Goal: Task Accomplishment & Management: Complete application form

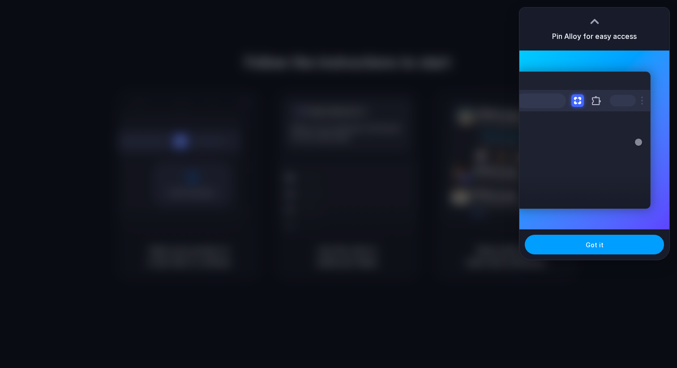
click at [560, 241] on button "Got it" at bounding box center [593, 245] width 139 height 20
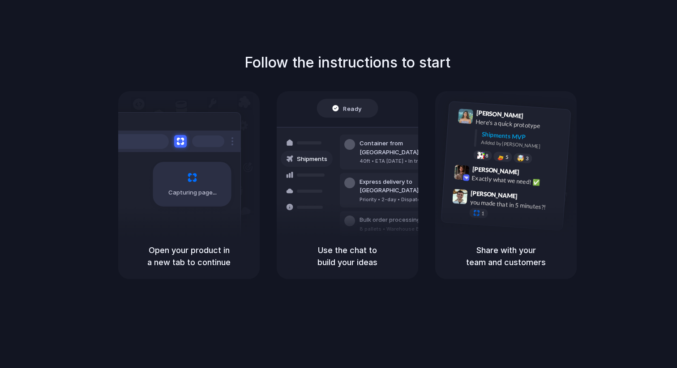
click at [368, 299] on div "Follow the instructions to start Capturing page Open your product in a new tab …" at bounding box center [347, 193] width 695 height 386
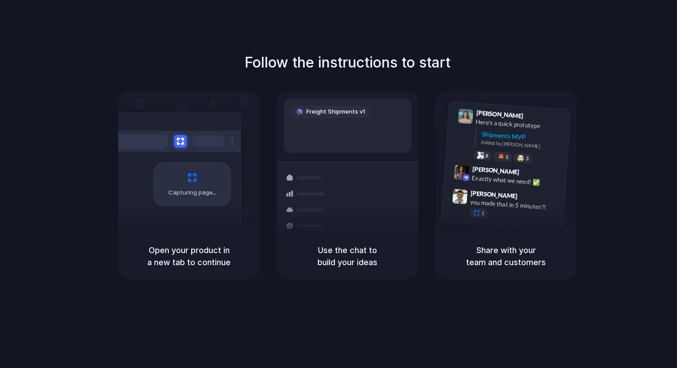
click at [396, 179] on div "Container from Shanghai" at bounding box center [407, 187] width 97 height 17
click at [218, 259] on h5 "Open your product in a new tab to continue" at bounding box center [189, 256] width 120 height 24
click at [516, 241] on div "Share with your team and customers" at bounding box center [505, 257] width 141 height 46
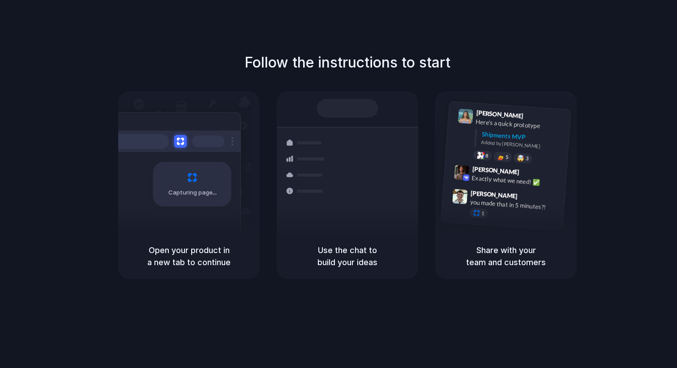
click at [409, 78] on div "Follow the instructions to start Capturing page Open your product in a new tab …" at bounding box center [347, 165] width 677 height 227
click at [325, 209] on div "Shipments" at bounding box center [299, 190] width 65 height 125
click at [651, 39] on div "Follow the instructions to start Capturing page Open your product in a new tab …" at bounding box center [347, 193] width 695 height 386
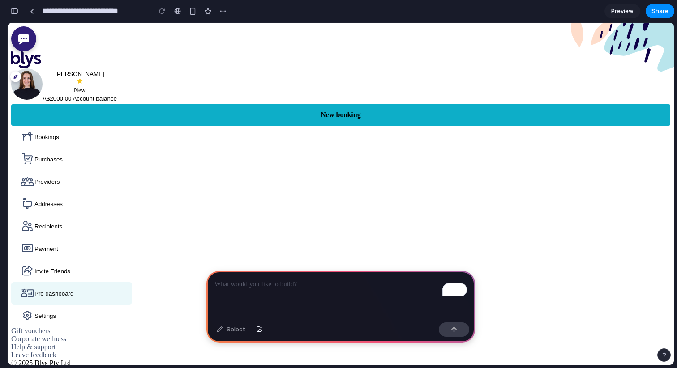
click at [251, 304] on div "To enrich screen reader interactions, please activate Accessibility in Grammarl…" at bounding box center [340, 295] width 268 height 48
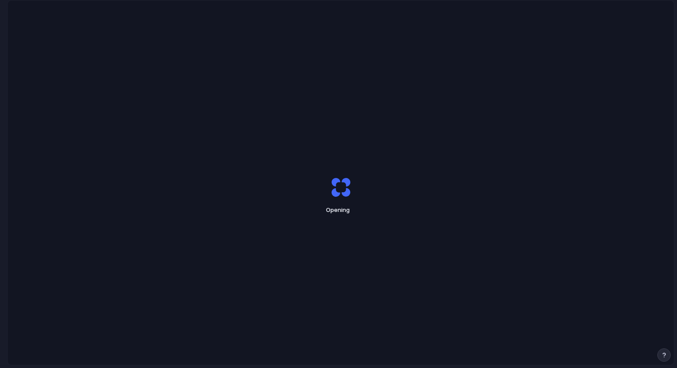
click at [559, 113] on div "Opening" at bounding box center [341, 195] width 666 height 390
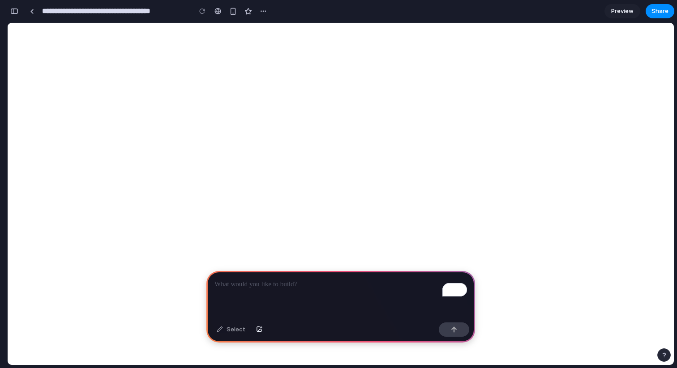
click at [361, 294] on div "To enrich screen reader interactions, please activate Accessibility in Grammarl…" at bounding box center [340, 295] width 268 height 48
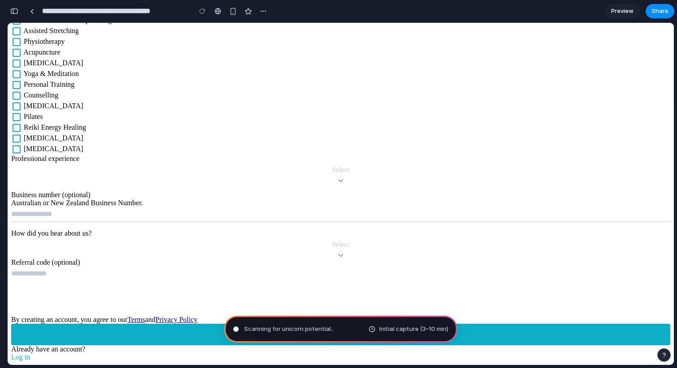
scroll to position [1283, 0]
type input "**********"
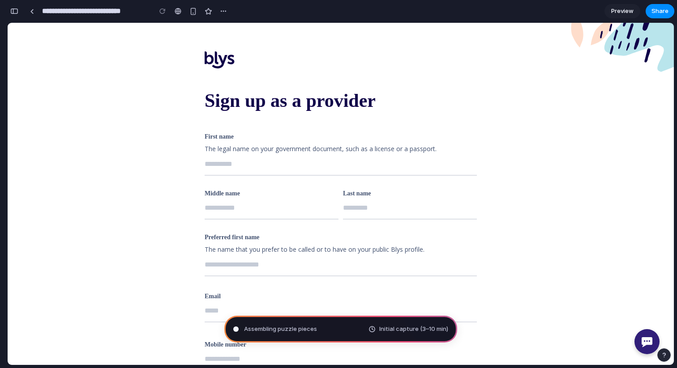
scroll to position [218, 0]
click at [628, 15] on span "Preview" at bounding box center [622, 11] width 22 height 9
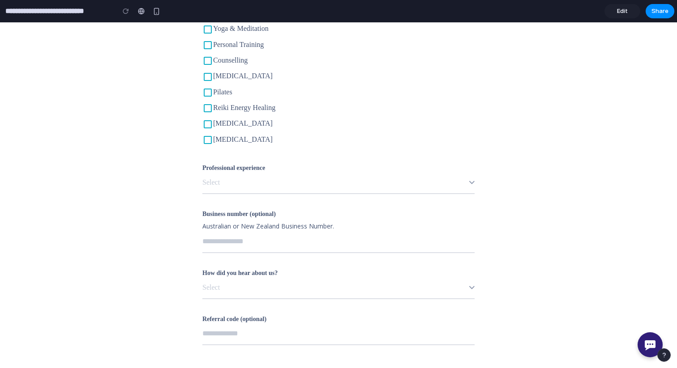
scroll to position [1149, 0]
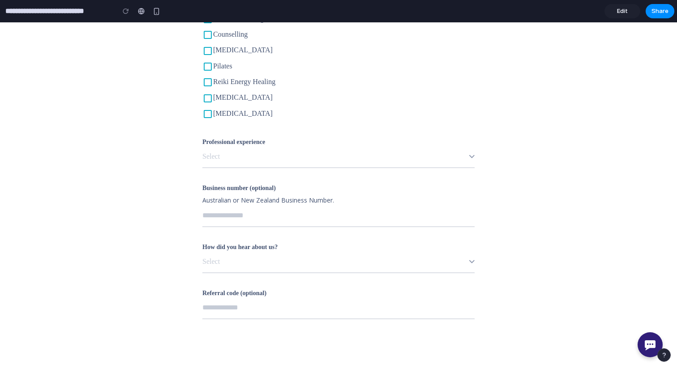
click at [448, 156] on p "Select" at bounding box center [335, 156] width 267 height 14
click at [621, 12] on span "Edit" at bounding box center [622, 11] width 11 height 9
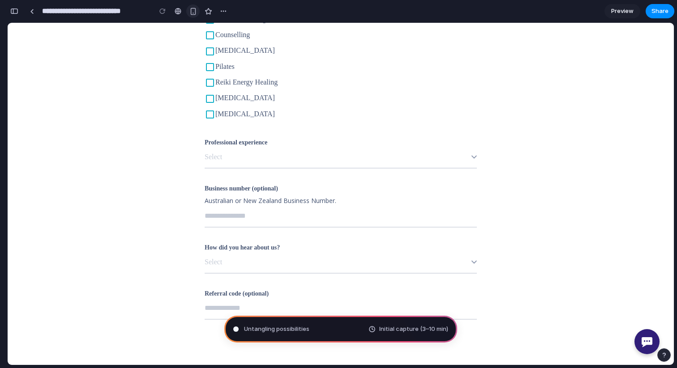
scroll to position [332, 0]
click at [190, 14] on div "button" at bounding box center [193, 12] width 8 height 8
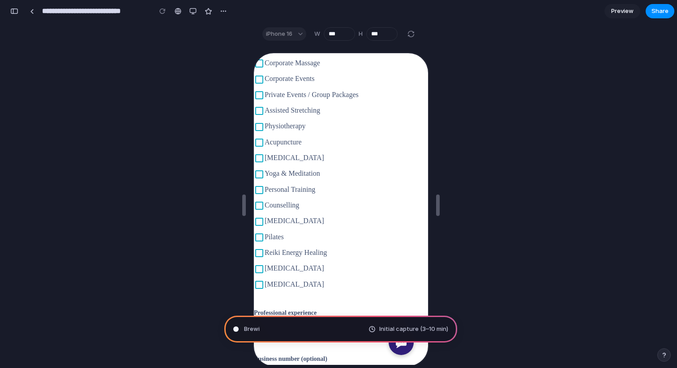
scroll to position [1281, 0]
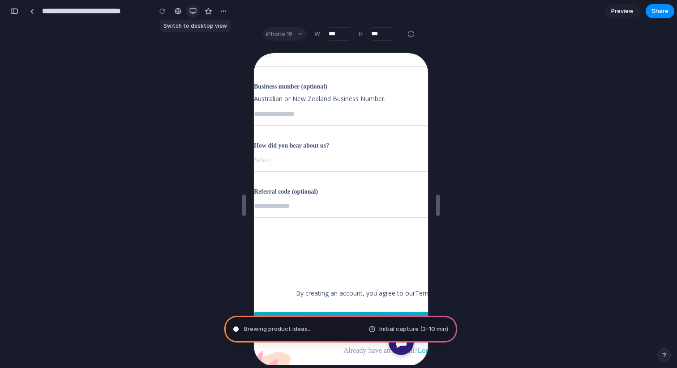
click at [192, 14] on div "button" at bounding box center [192, 11] width 7 height 7
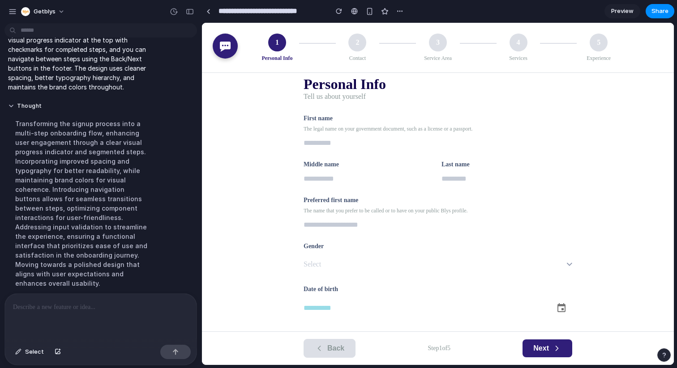
scroll to position [0, 0]
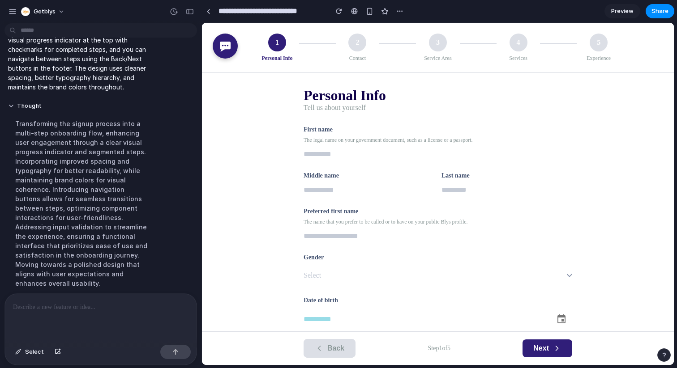
click at [140, 86] on p "I've transformed your signup page into a modern multi-step onboarding flow. The…" at bounding box center [82, 45] width 149 height 94
click at [206, 10] on div at bounding box center [208, 11] width 4 height 5
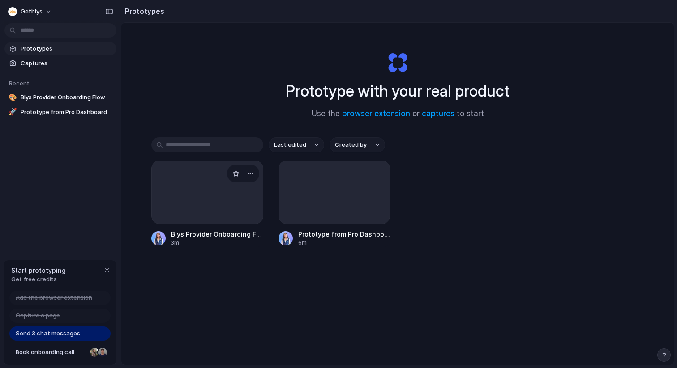
click at [222, 216] on div at bounding box center [207, 193] width 112 height 64
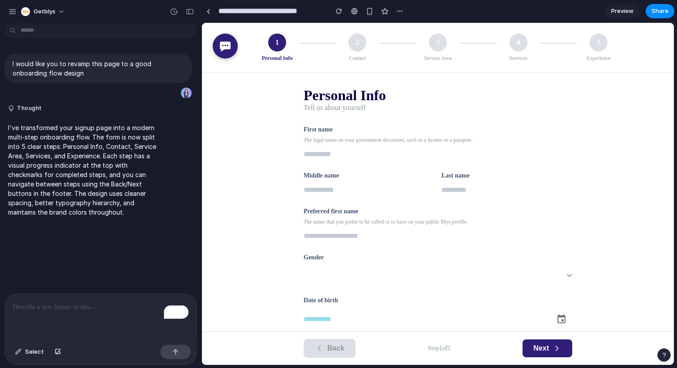
scroll to position [11, 0]
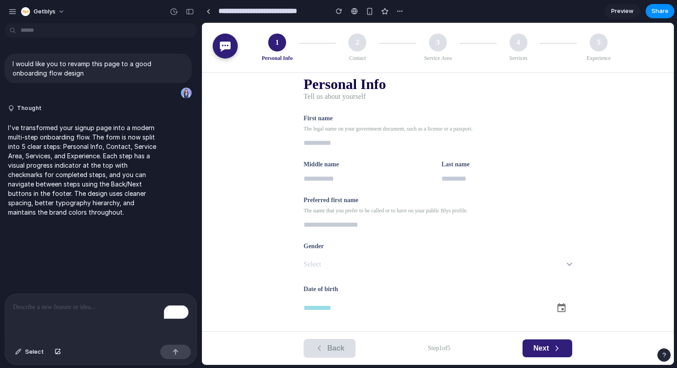
click at [323, 142] on input "text" at bounding box center [437, 143] width 268 height 14
click at [354, 177] on input "text" at bounding box center [368, 179] width 131 height 14
click at [346, 146] on input "text" at bounding box center [437, 143] width 268 height 14
type input "**"
click at [312, 184] on input "text" at bounding box center [368, 179] width 131 height 14
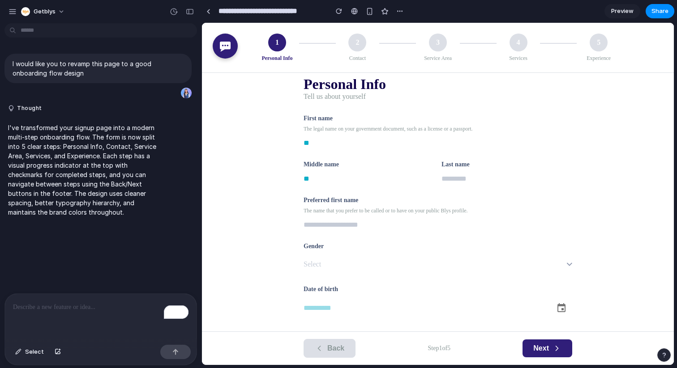
type input "**"
click at [478, 179] on input "text" at bounding box center [506, 179] width 131 height 14
type input "**"
click at [331, 209] on div "The name that you prefer to be called or to have on your public Blys profile." at bounding box center [437, 211] width 268 height 7
click at [331, 221] on input "text" at bounding box center [437, 225] width 268 height 14
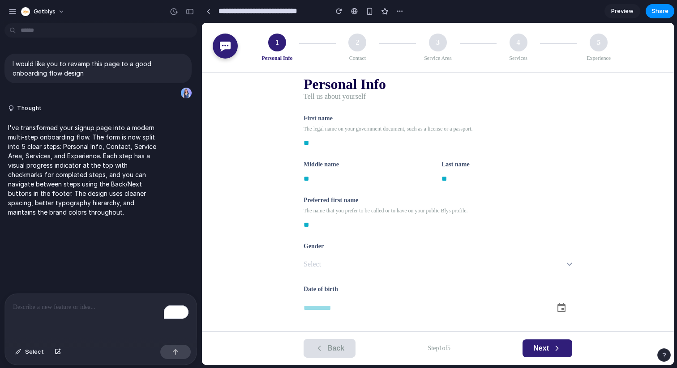
type input "**"
click at [328, 266] on p "Select" at bounding box center [434, 264] width 263 height 14
click at [327, 255] on button "Select" at bounding box center [437, 264] width 268 height 21
click at [328, 260] on p "Select" at bounding box center [434, 264] width 263 height 14
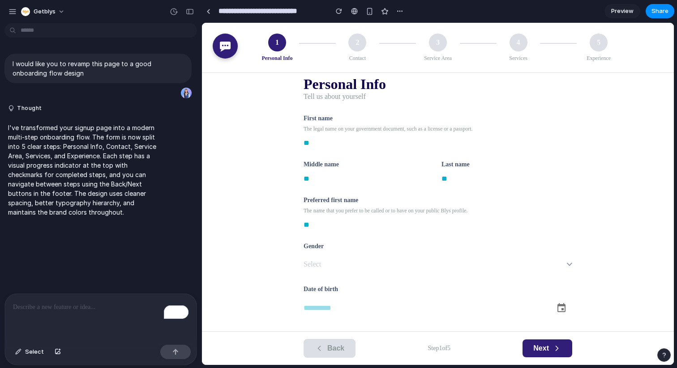
click at [330, 303] on input "text" at bounding box center [424, 308] width 243 height 14
type input "**********"
click at [527, 340] on button "Next" at bounding box center [547, 349] width 50 height 18
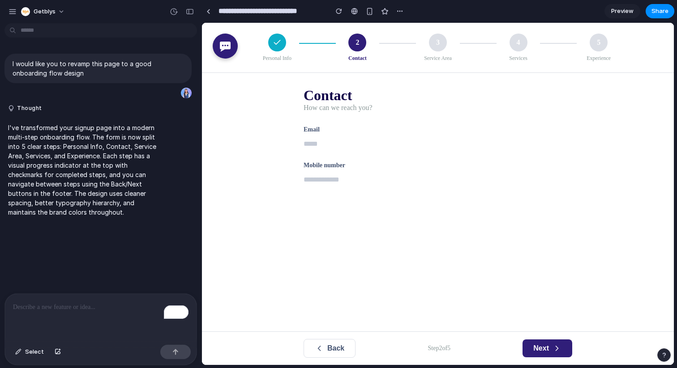
click at [351, 140] on input "text" at bounding box center [437, 144] width 268 height 14
click at [380, 177] on input "text" at bounding box center [437, 180] width 268 height 14
click at [382, 145] on input "**********" at bounding box center [437, 144] width 268 height 14
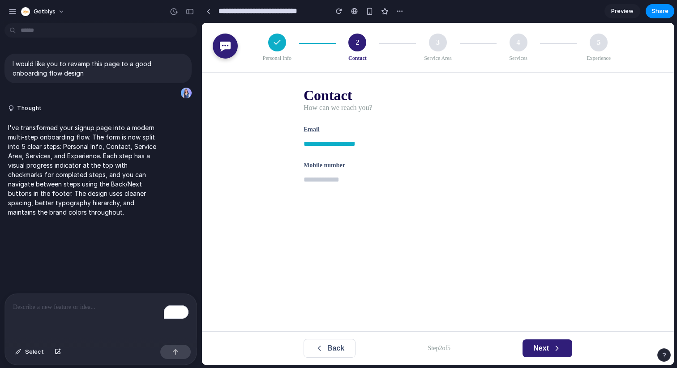
type input "**********"
click at [450, 298] on div "**********" at bounding box center [437, 202] width 283 height 259
click at [557, 343] on button "Next" at bounding box center [547, 349] width 50 height 18
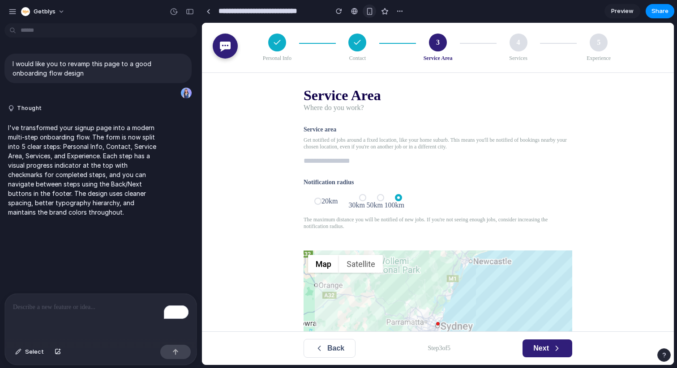
click at [374, 6] on button "button" at bounding box center [368, 10] width 13 height 13
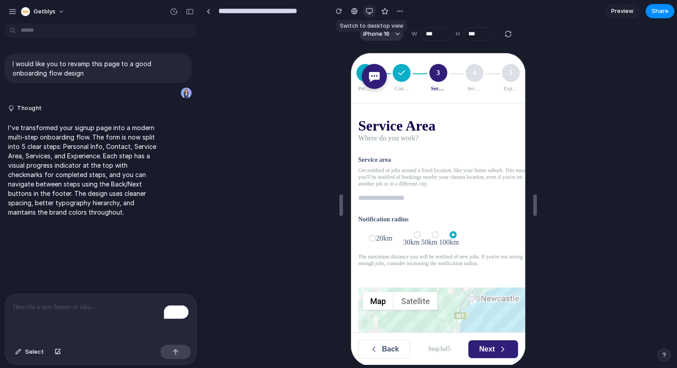
click at [374, 6] on button "button" at bounding box center [368, 10] width 13 height 13
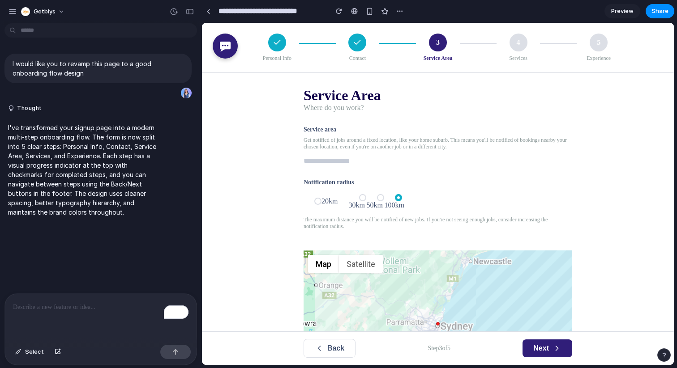
click at [111, 309] on p "To enrich screen reader interactions, please activate Accessibility in Grammarl…" at bounding box center [100, 307] width 175 height 11
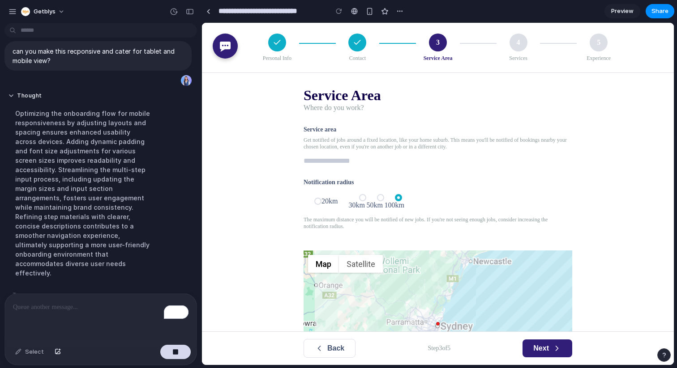
scroll to position [93, 0]
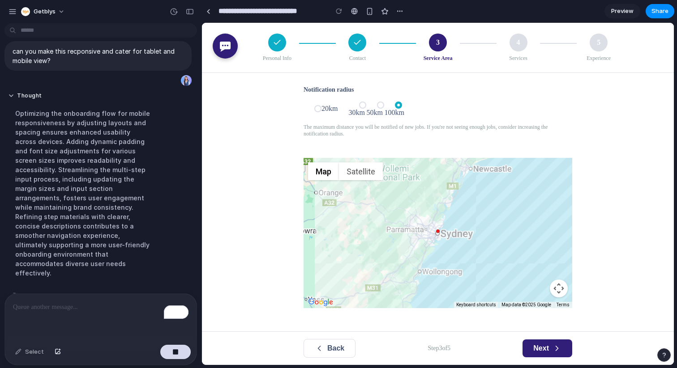
click at [537, 345] on span "Next" at bounding box center [541, 349] width 16 height 8
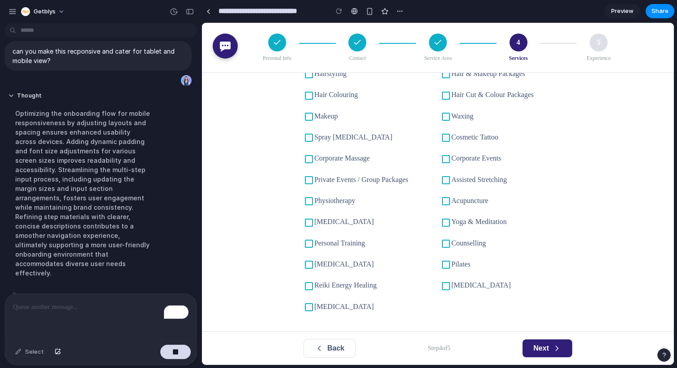
scroll to position [0, 0]
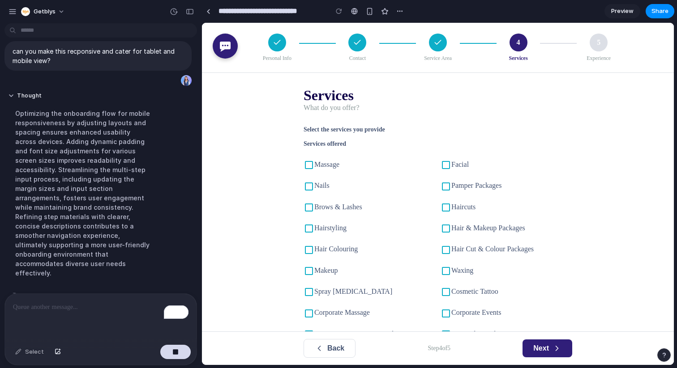
click at [442, 168] on icon at bounding box center [446, 165] width 8 height 8
click at [444, 163] on icon at bounding box center [445, 165] width 11 height 11
click at [318, 164] on label "Massage" at bounding box center [326, 165] width 25 height 8
click at [549, 346] on button "Next" at bounding box center [547, 349] width 50 height 18
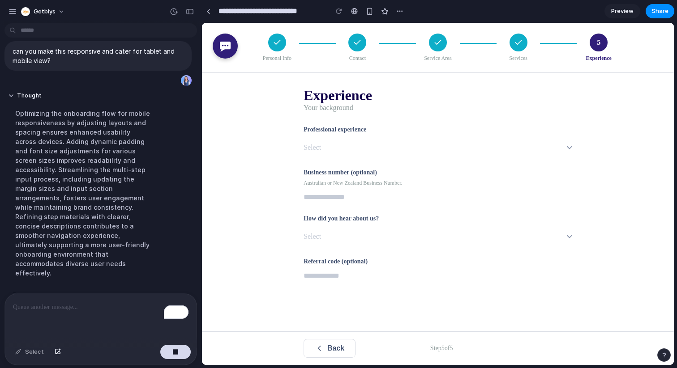
click at [397, 150] on p "Select" at bounding box center [434, 148] width 263 height 14
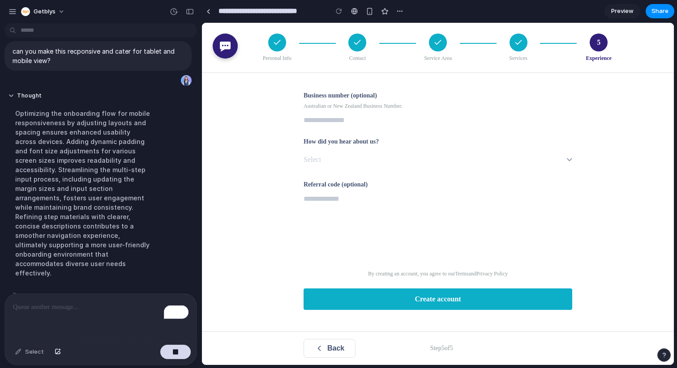
scroll to position [146, 0]
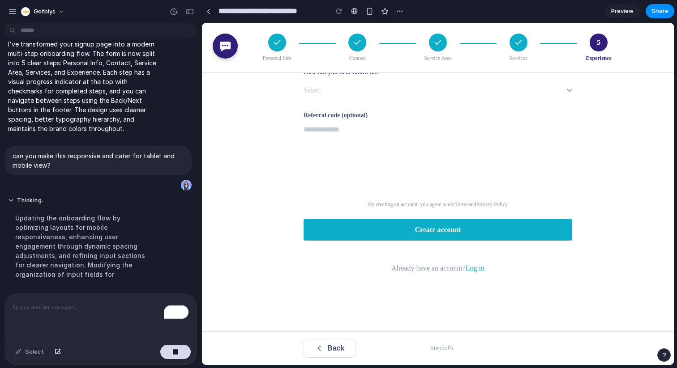
click at [408, 227] on button "Create account" at bounding box center [437, 229] width 268 height 21
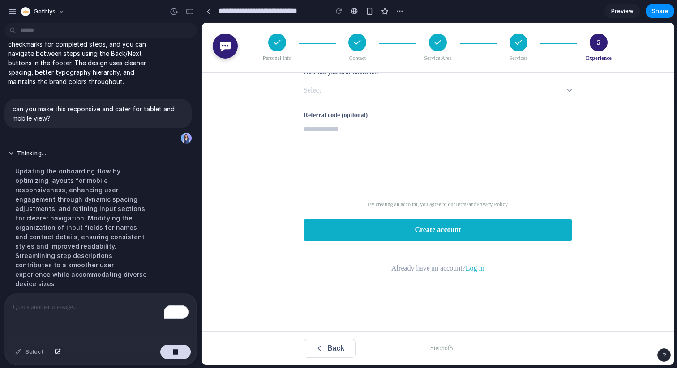
click at [408, 227] on button "Create account" at bounding box center [437, 229] width 268 height 21
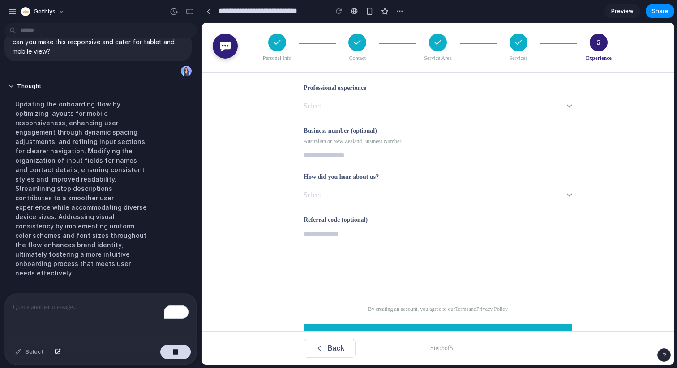
scroll to position [0, 0]
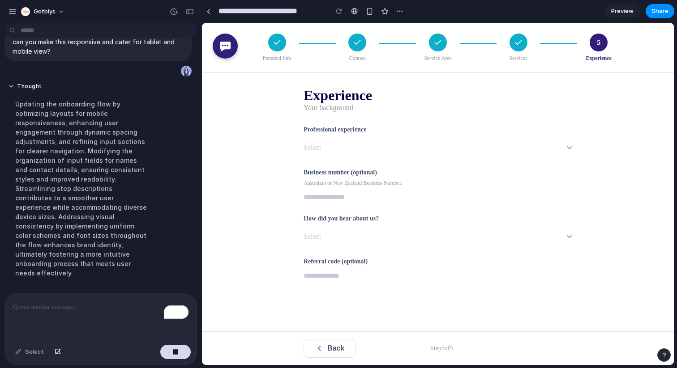
click at [332, 348] on span "Back" at bounding box center [335, 349] width 17 height 8
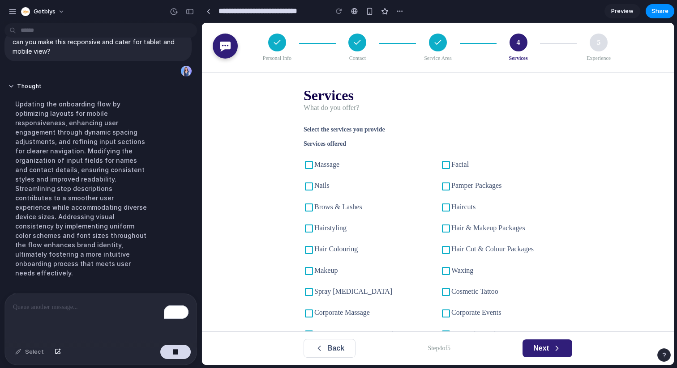
click at [332, 348] on span "Back" at bounding box center [335, 349] width 17 height 8
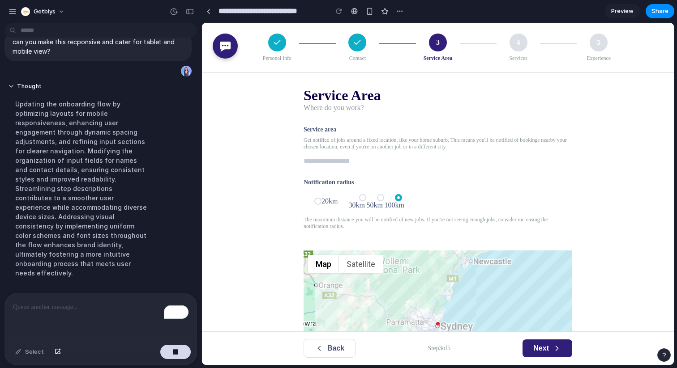
click at [332, 348] on span "Back" at bounding box center [335, 349] width 17 height 8
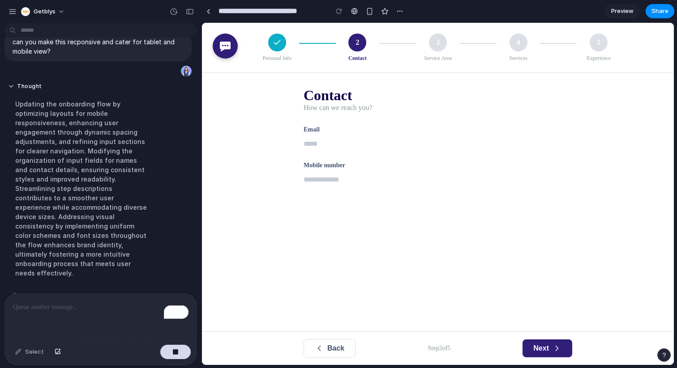
click at [332, 348] on span "Back" at bounding box center [335, 349] width 17 height 8
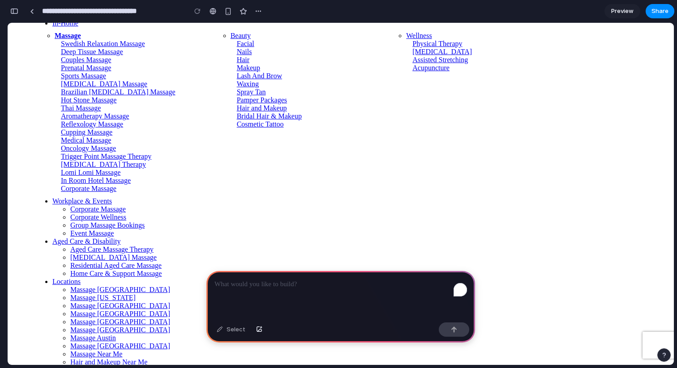
scroll to position [48, 0]
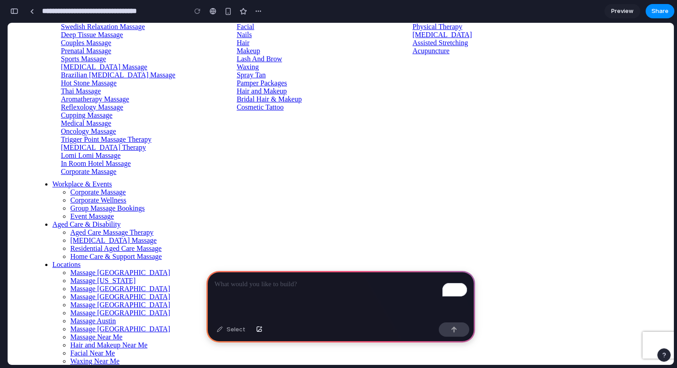
click at [318, 293] on div "To enrich screen reader interactions, please activate Accessibility in Grammarl…" at bounding box center [340, 295] width 268 height 48
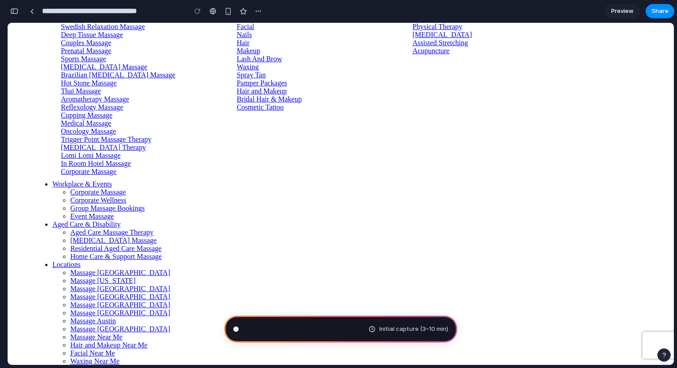
scroll to position [567, 0]
type input "**********"
